Goal: Information Seeking & Learning: Learn about a topic

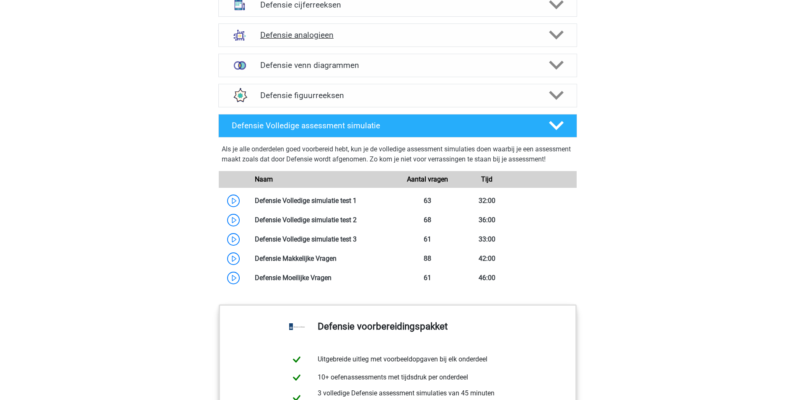
scroll to position [587, 0]
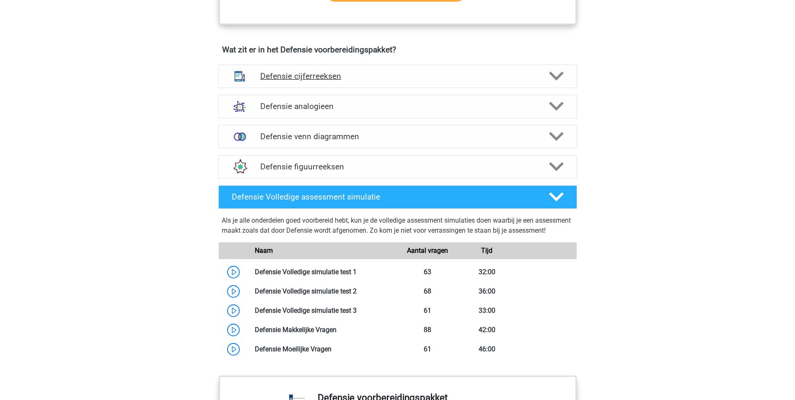
click at [498, 82] on div "Defensie cijferreeksen" at bounding box center [397, 76] width 359 height 23
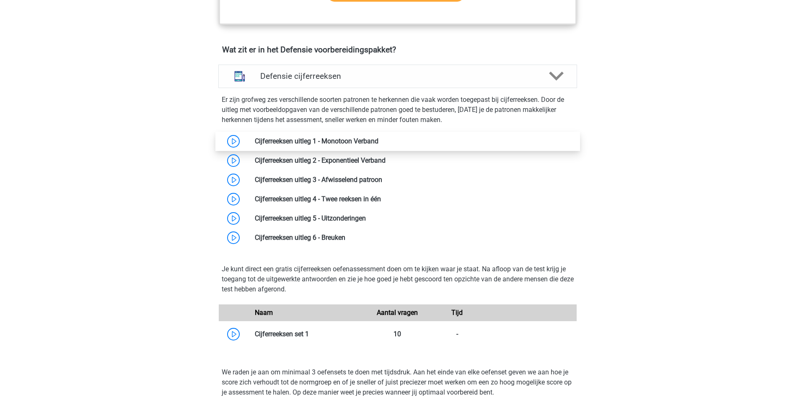
click at [378, 138] on link at bounding box center [378, 141] width 0 height 8
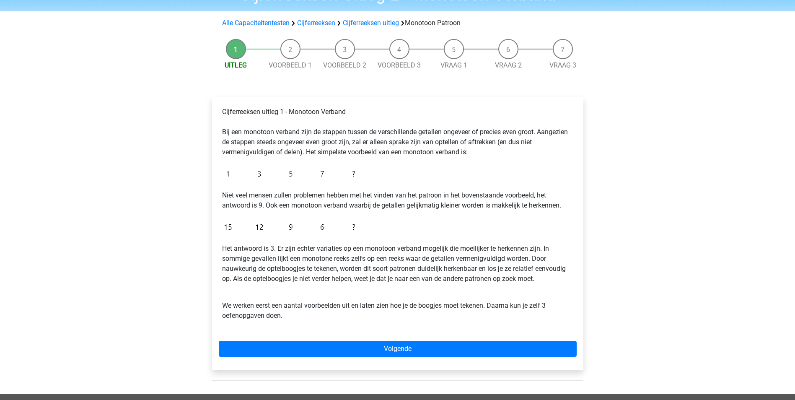
scroll to position [42, 0]
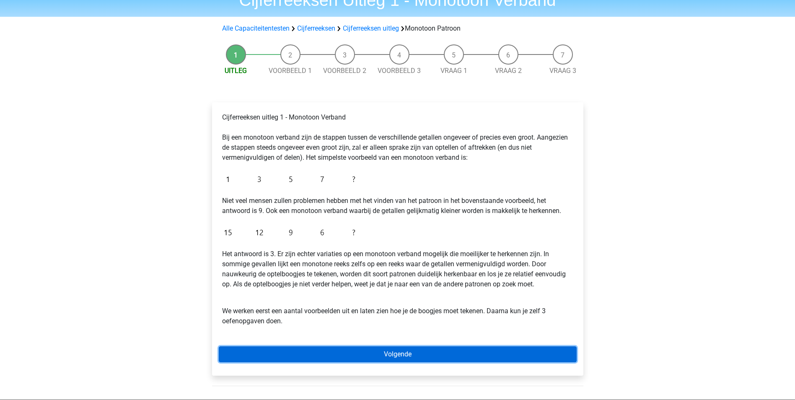
click at [430, 356] on link "Volgende" at bounding box center [398, 354] width 358 height 16
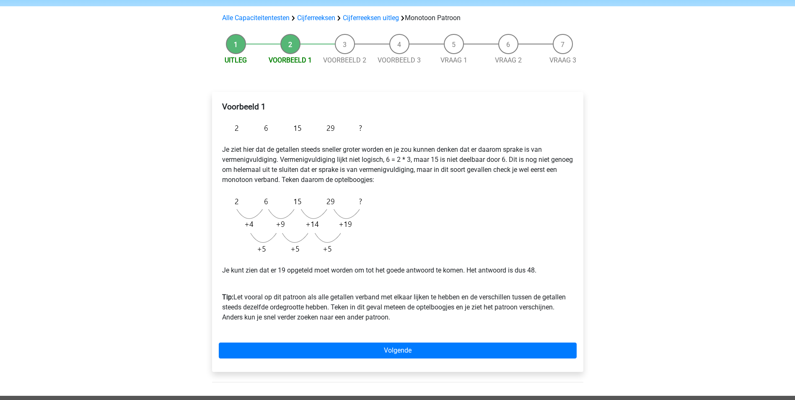
scroll to position [42, 0]
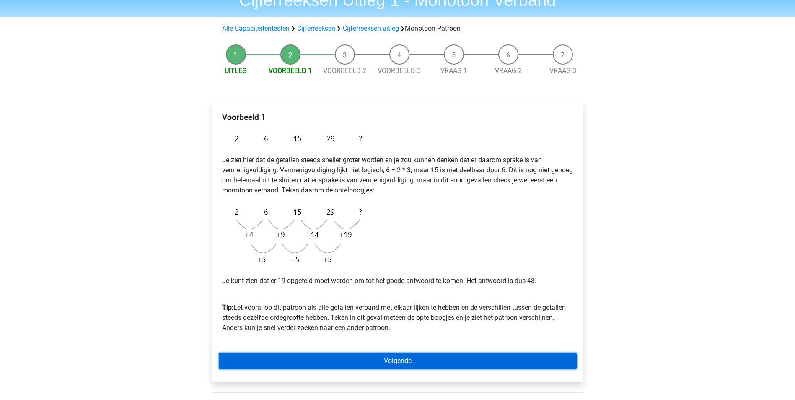
click at [401, 359] on link "Volgende" at bounding box center [398, 361] width 358 height 16
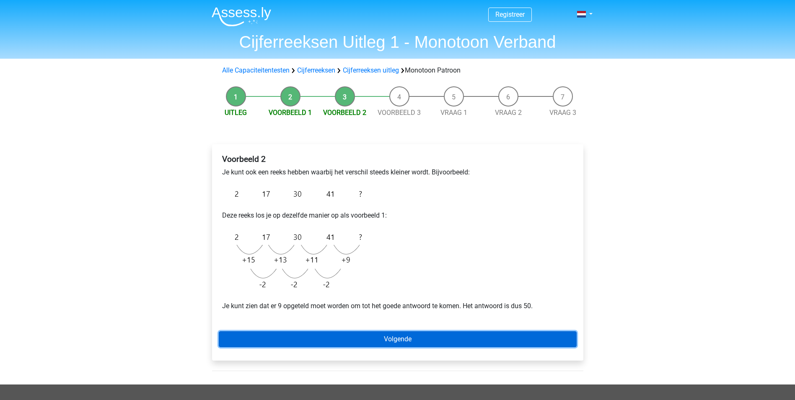
click at [405, 340] on link "Volgende" at bounding box center [398, 339] width 358 height 16
